Goal: Use online tool/utility: Utilize a website feature to perform a specific function

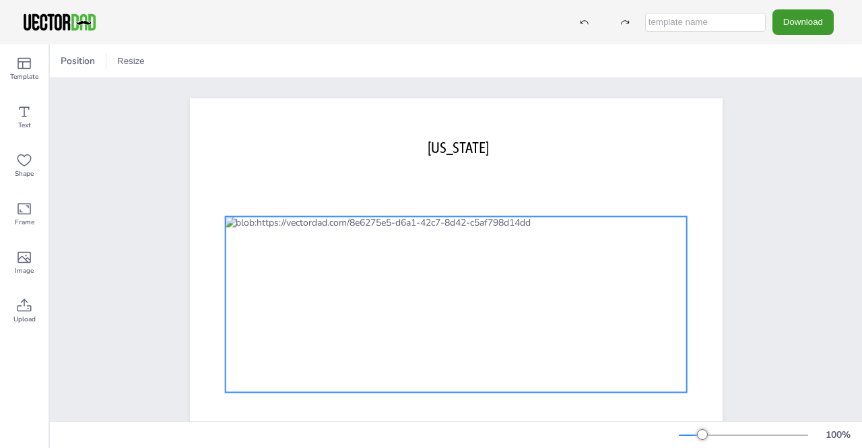
click at [561, 267] on div at bounding box center [456, 304] width 462 height 176
click at [551, 272] on div at bounding box center [456, 304] width 462 height 176
click at [551, 272] on div at bounding box center [459, 304] width 462 height 176
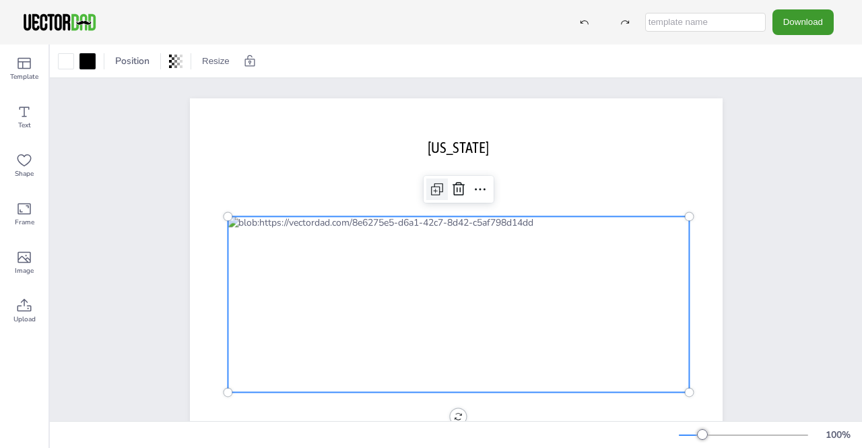
click at [439, 192] on icon at bounding box center [437, 189] width 16 height 16
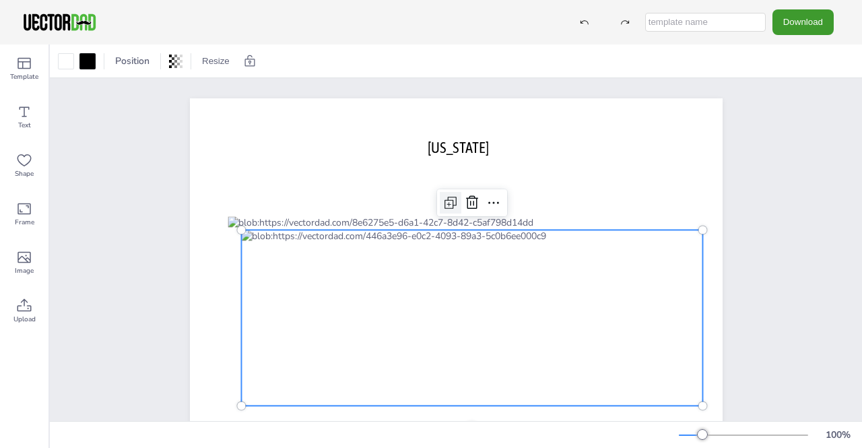
click at [448, 198] on icon at bounding box center [452, 201] width 8 height 8
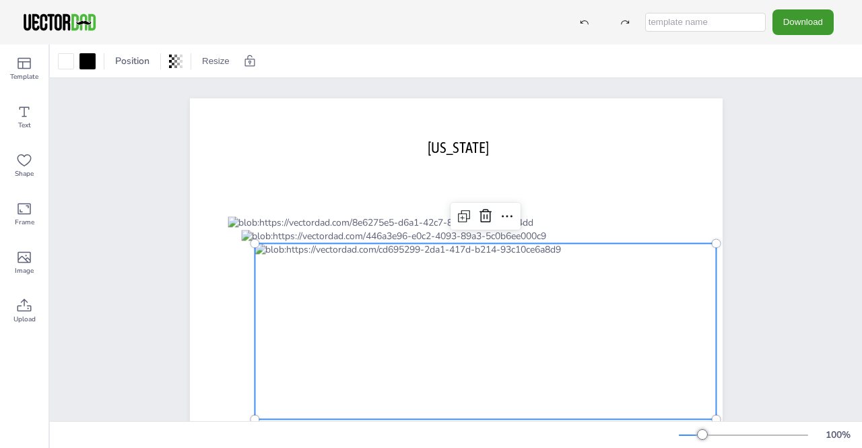
click at [464, 277] on div at bounding box center [486, 331] width 462 height 176
click at [499, 220] on icon at bounding box center [507, 216] width 16 height 16
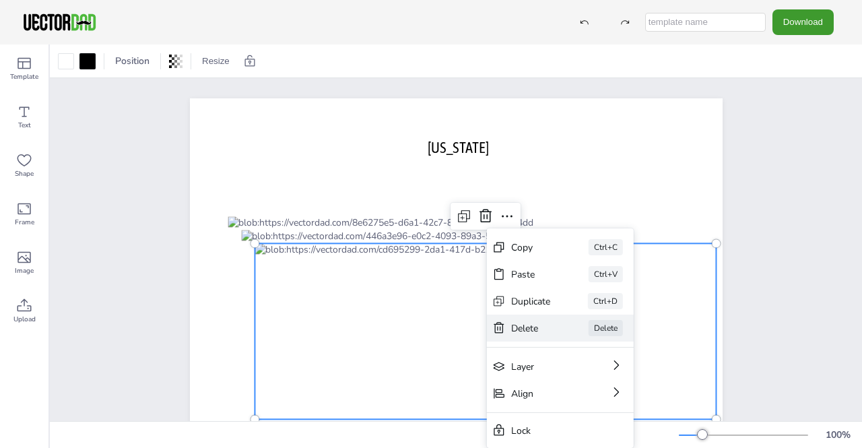
click at [520, 325] on div "Delete" at bounding box center [531, 328] width 40 height 13
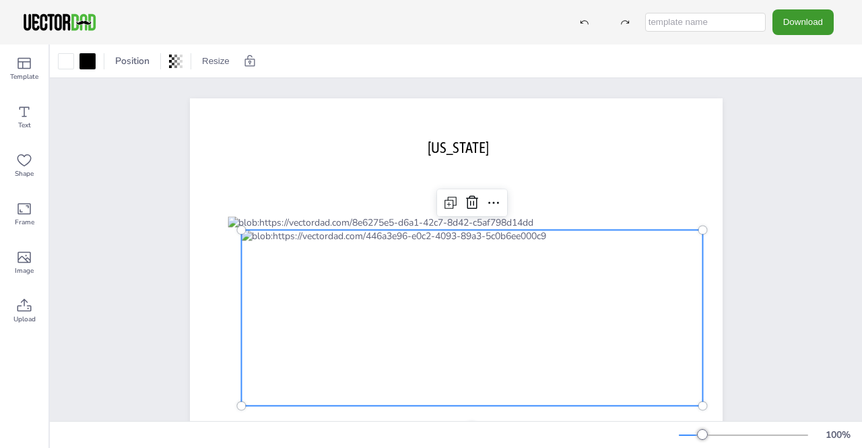
click at [480, 261] on div at bounding box center [472, 318] width 462 height 176
click at [486, 203] on icon at bounding box center [494, 203] width 16 height 16
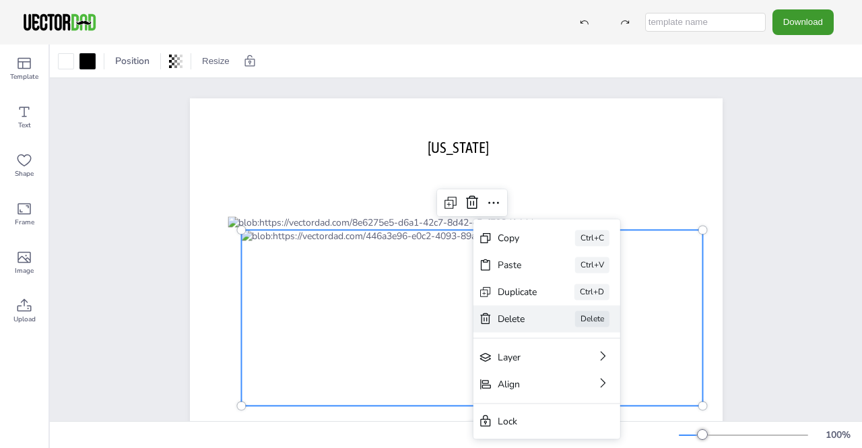
click at [517, 311] on div "Delete Delete" at bounding box center [547, 318] width 147 height 27
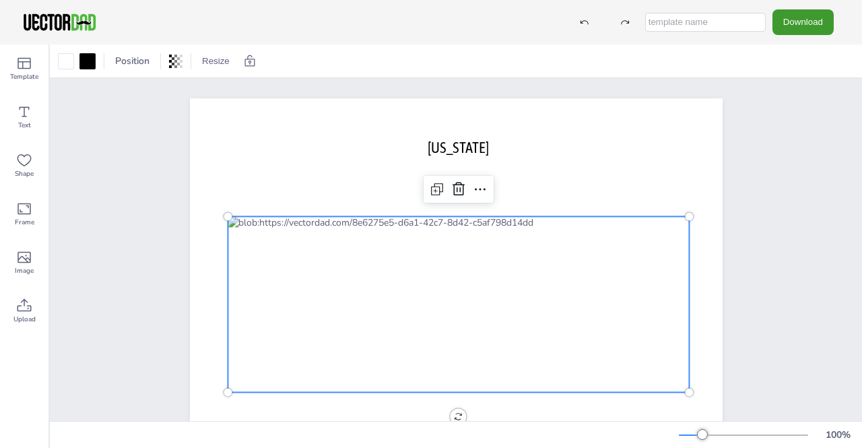
click at [469, 312] on div at bounding box center [459, 304] width 462 height 176
click at [472, 195] on icon at bounding box center [480, 189] width 16 height 16
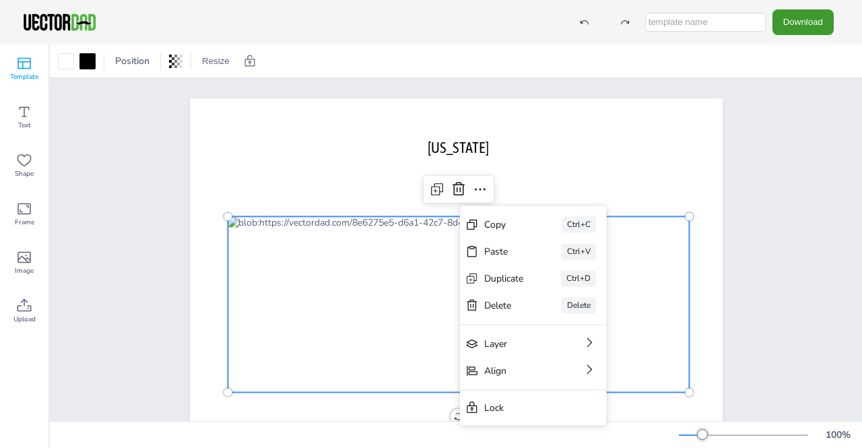
click at [16, 77] on span "Template" at bounding box center [24, 76] width 28 height 11
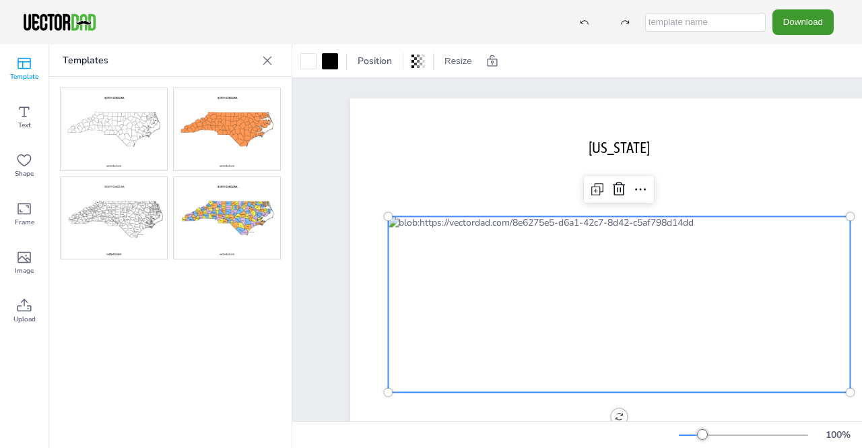
click at [433, 290] on div at bounding box center [619, 304] width 462 height 176
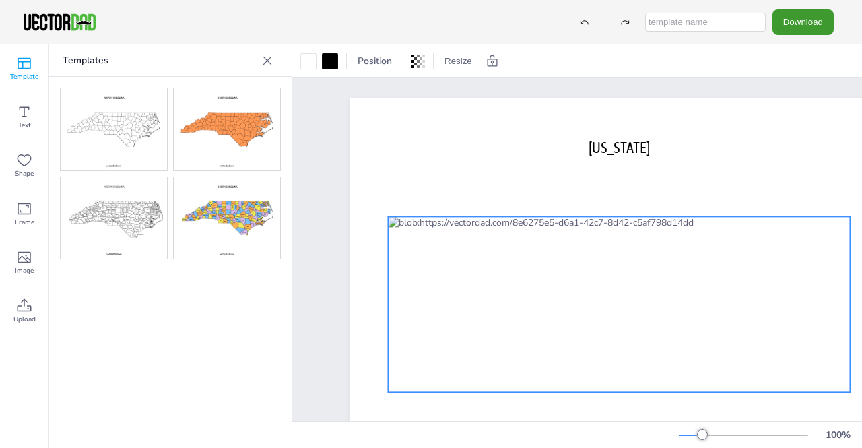
click at [433, 290] on div at bounding box center [619, 304] width 462 height 176
click at [13, 103] on div "Text" at bounding box center [24, 117] width 49 height 49
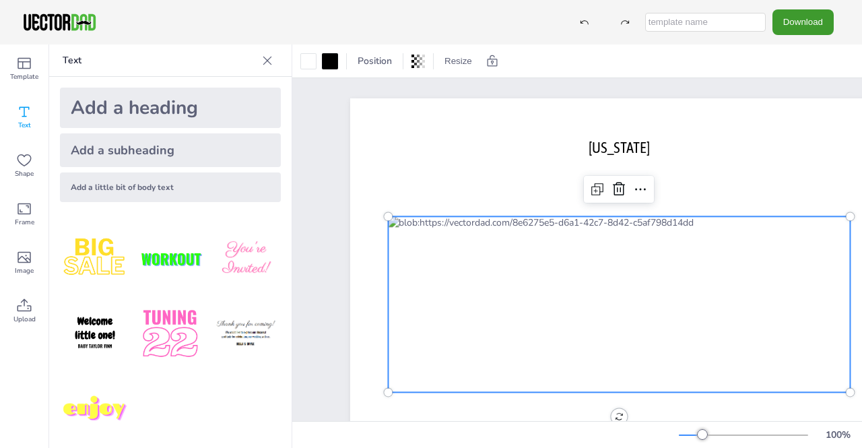
click at [435, 255] on div at bounding box center [619, 304] width 462 height 176
click at [469, 263] on div at bounding box center [619, 304] width 462 height 176
click at [469, 265] on div at bounding box center [619, 304] width 462 height 176
